Goal: Task Accomplishment & Management: Manage account settings

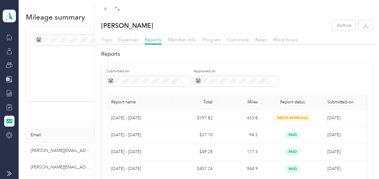
scroll to position [180, 0]
click at [106, 8] on icon at bounding box center [105, 8] width 5 height 5
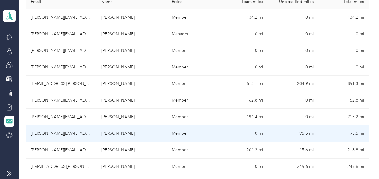
scroll to position [120, 0]
